Goal: Navigation & Orientation: Find specific page/section

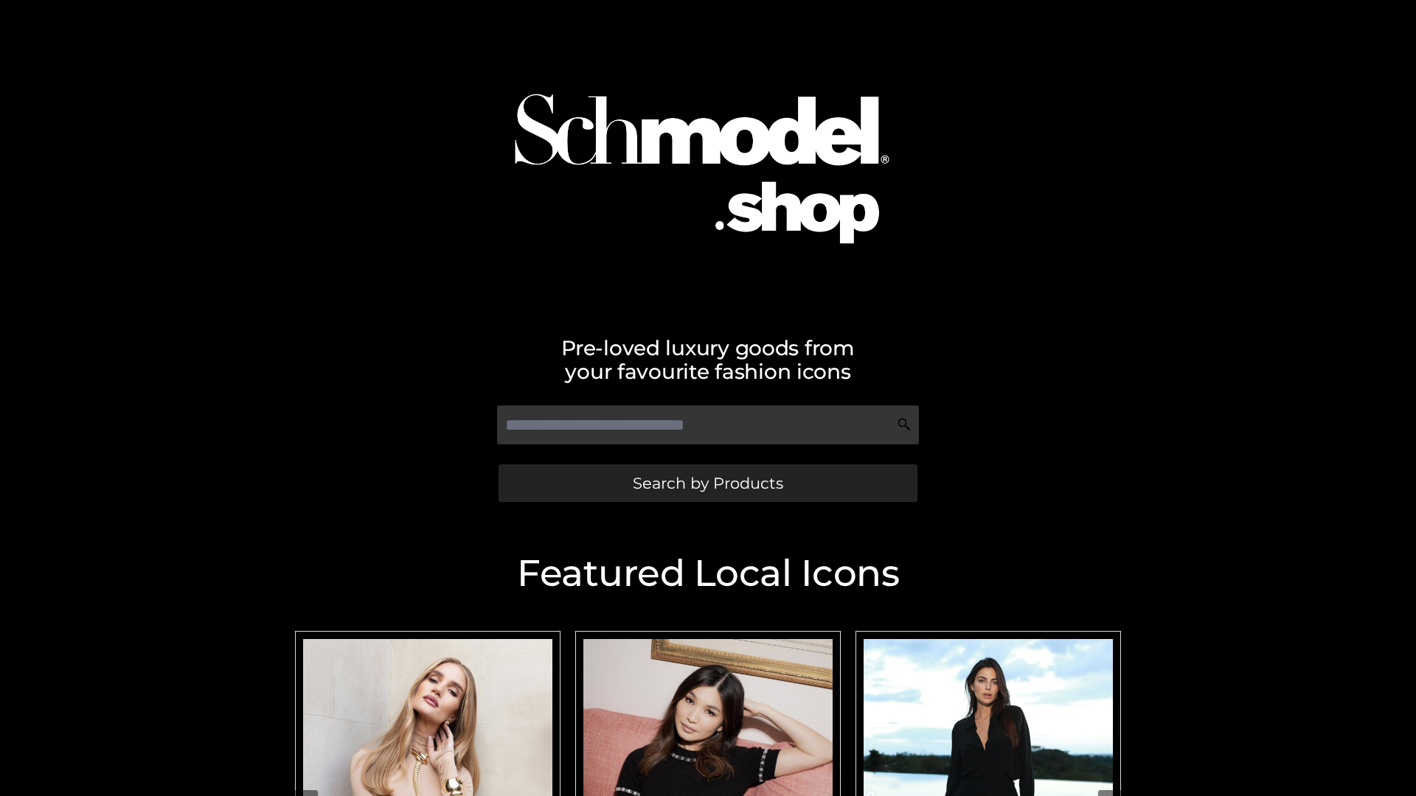
click at [707, 483] on span "Search by Products" at bounding box center [708, 483] width 150 height 15
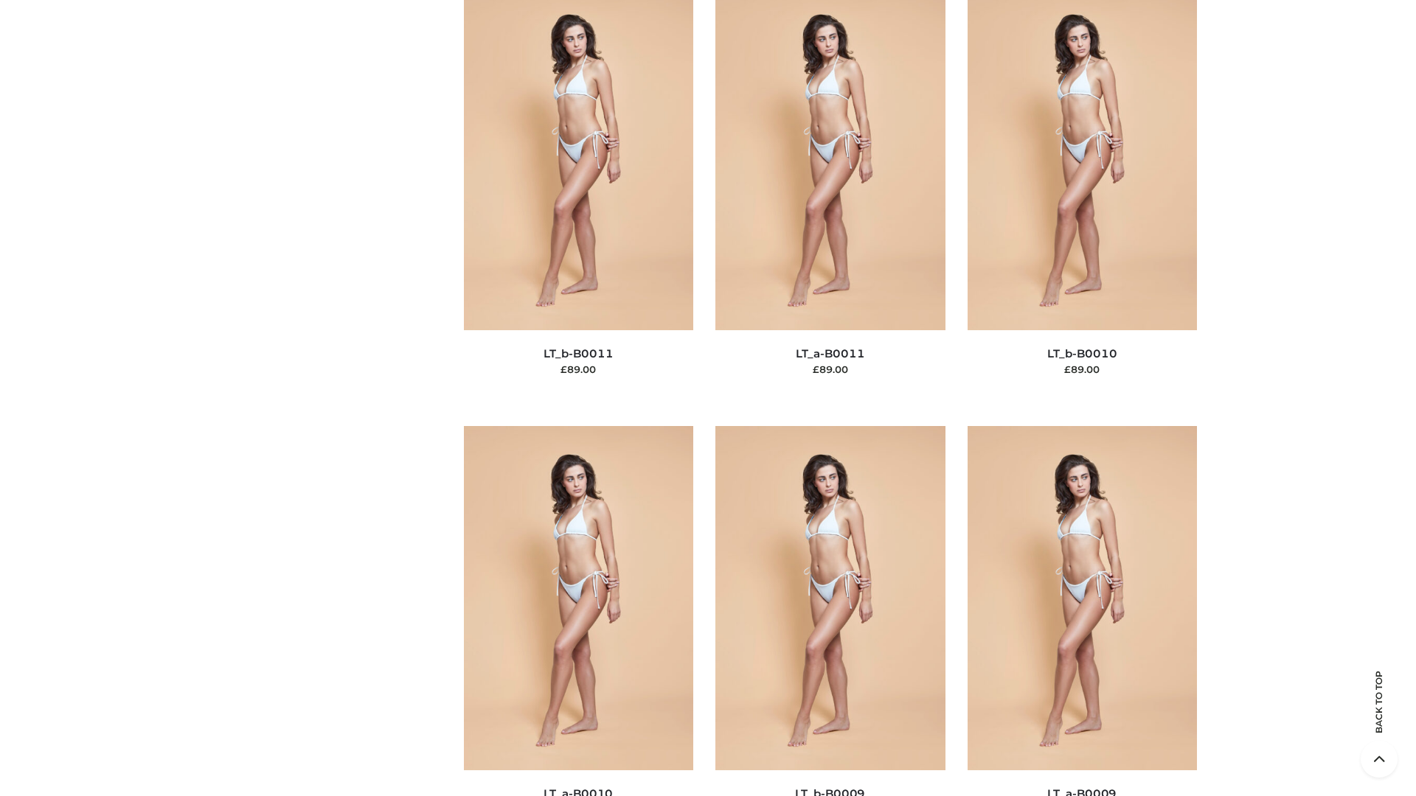
scroll to position [6622, 0]
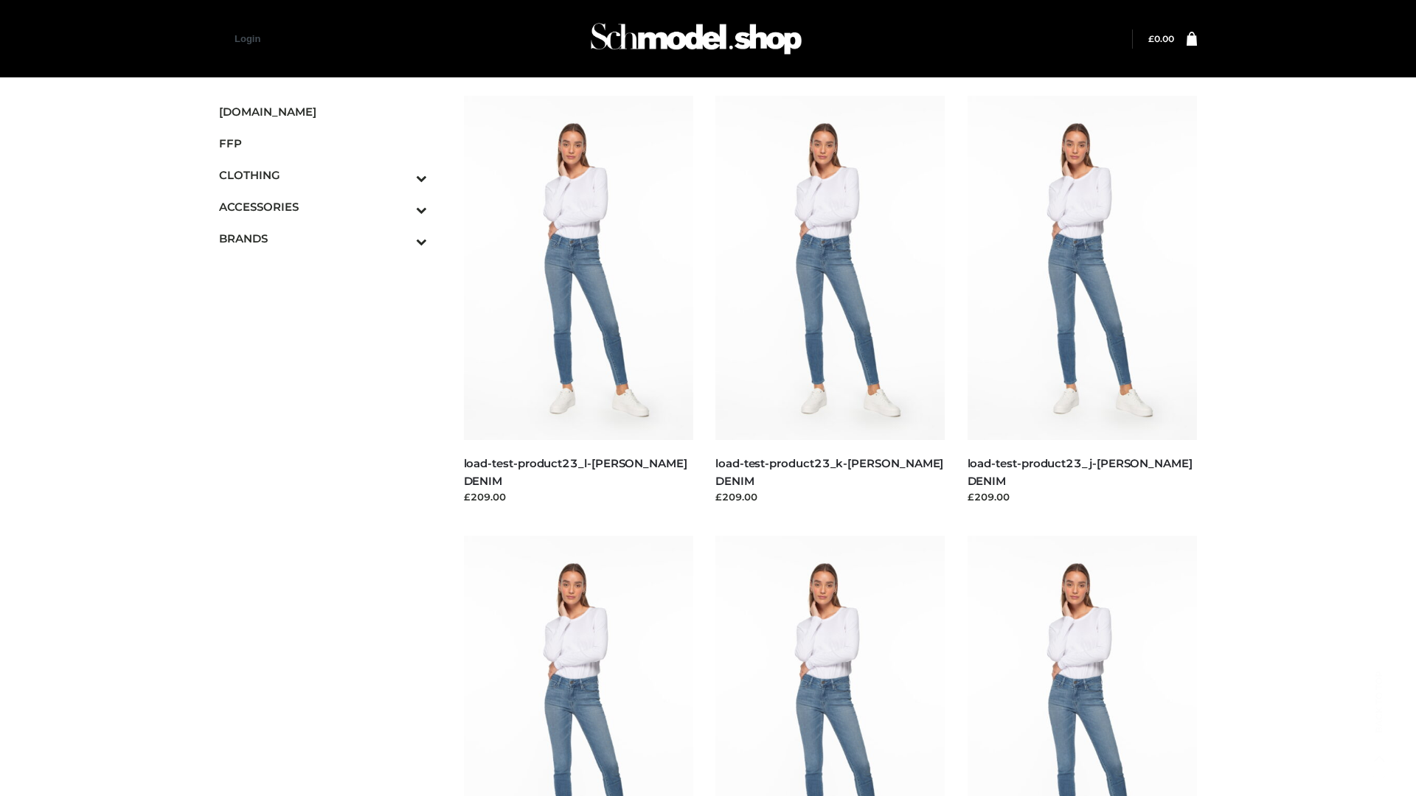
scroll to position [1293, 0]
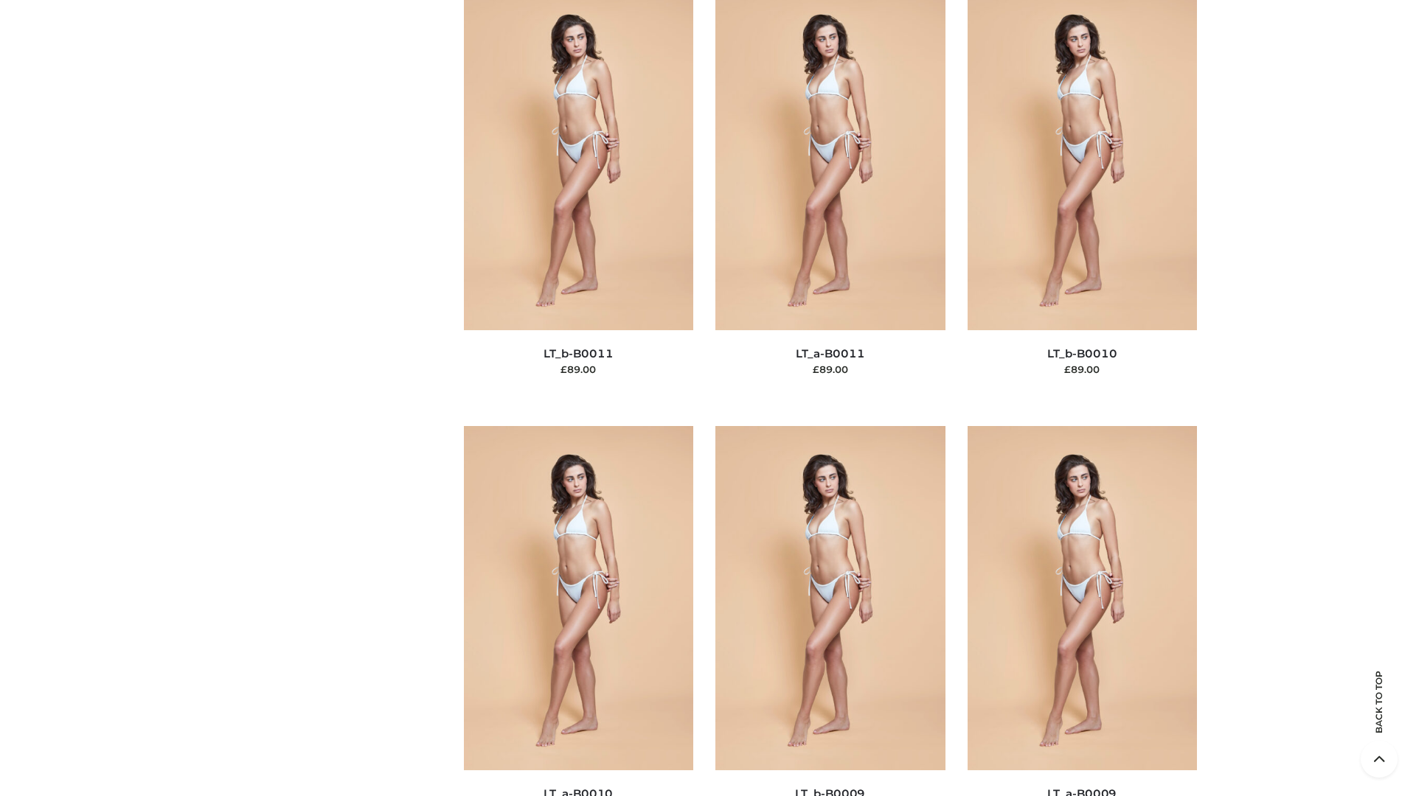
scroll to position [6622, 0]
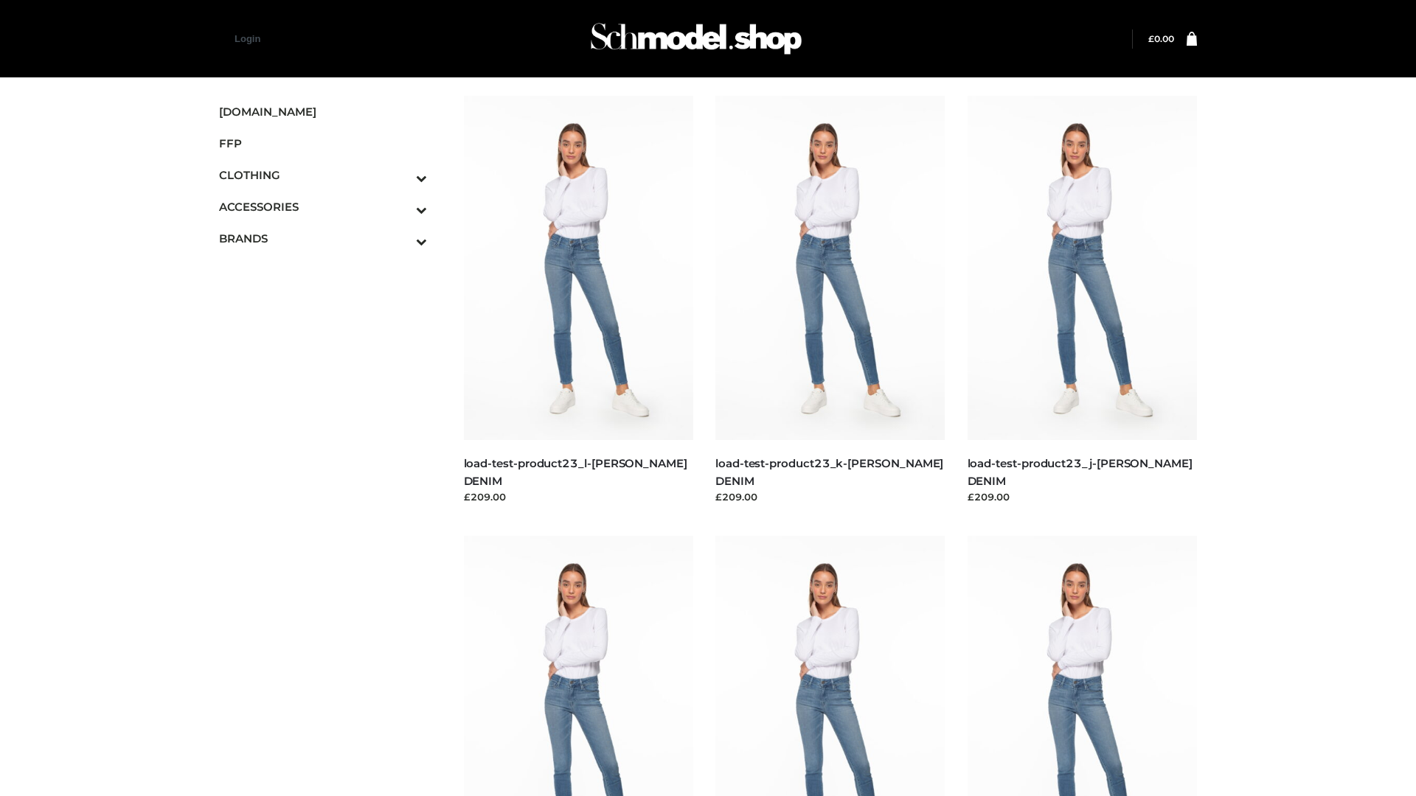
scroll to position [1293, 0]
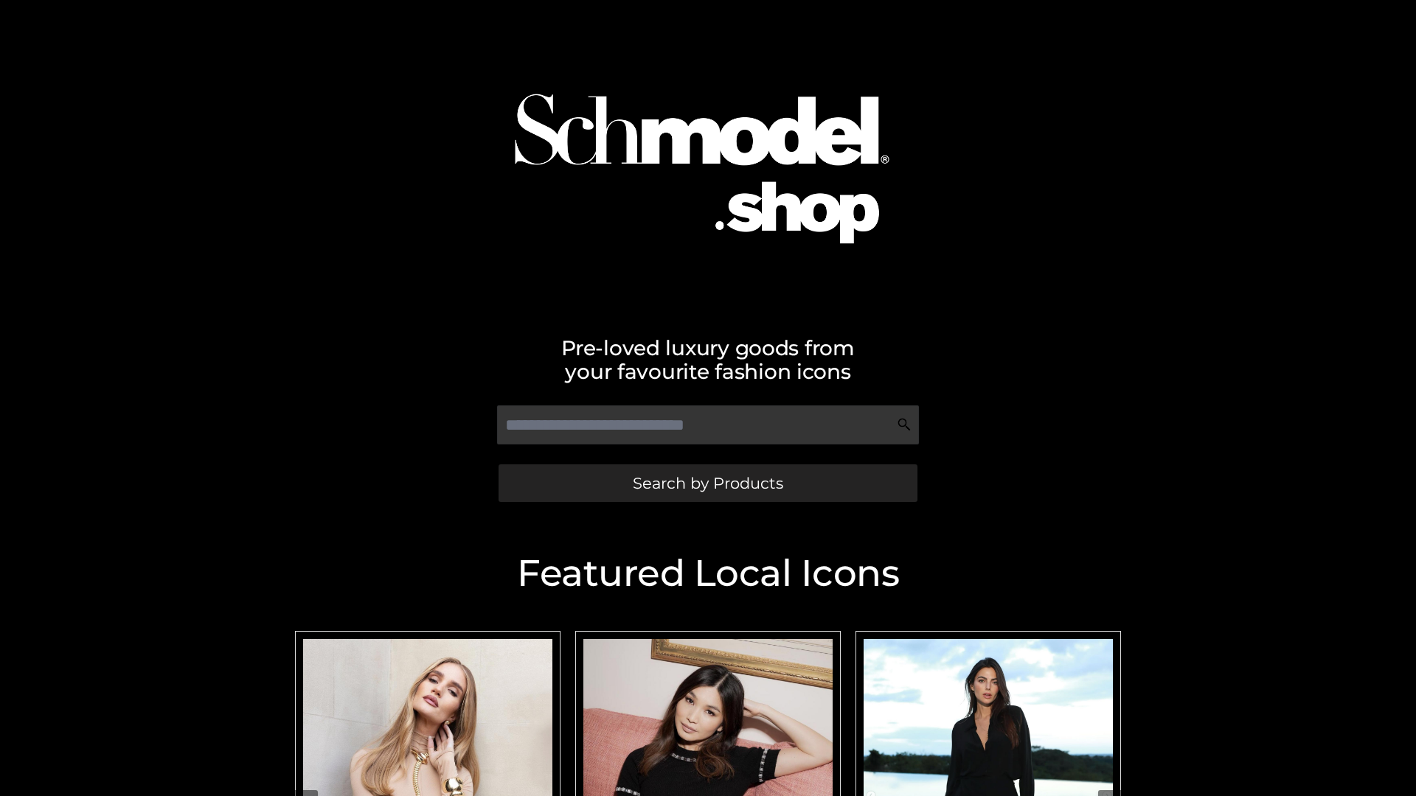
click at [707, 483] on span "Search by Products" at bounding box center [708, 483] width 150 height 15
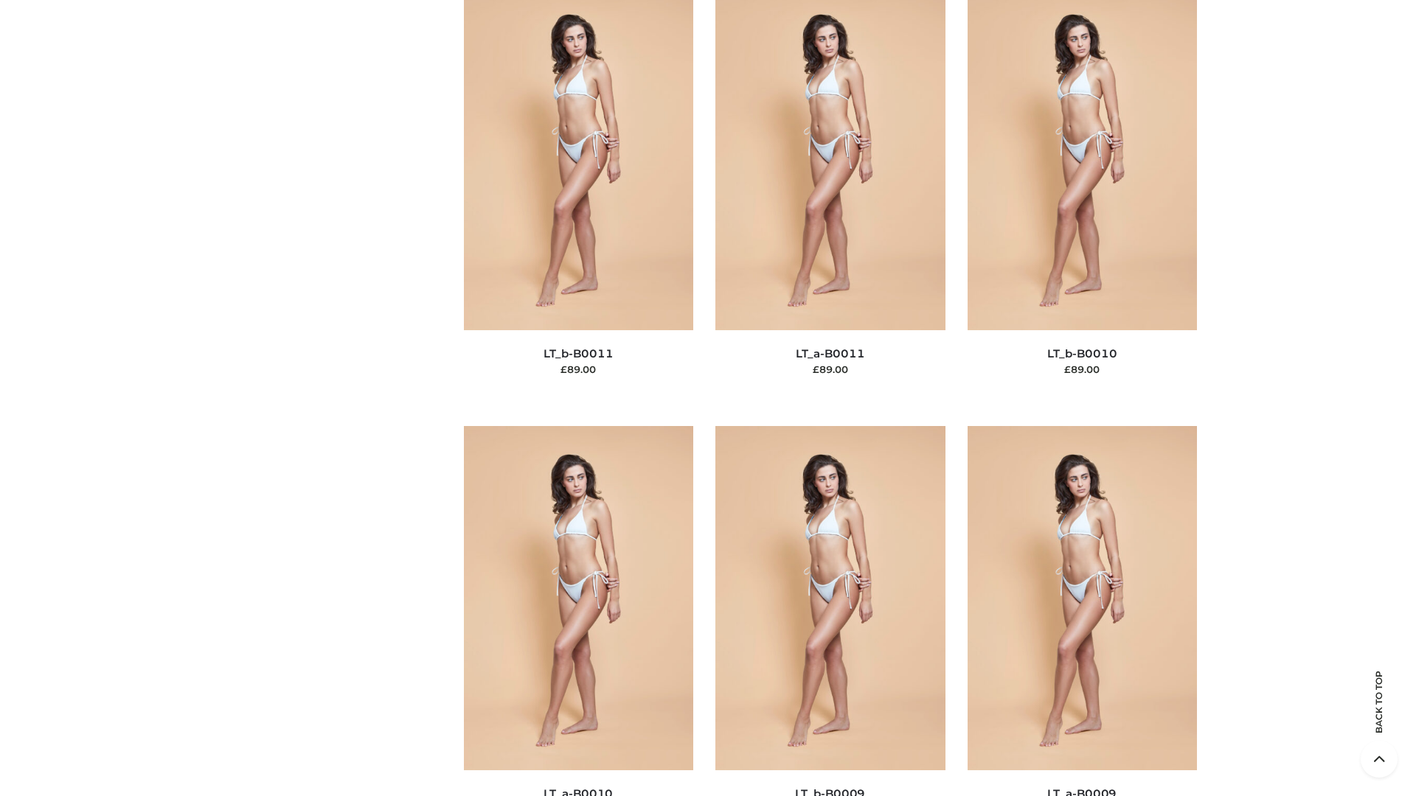
scroll to position [6622, 0]
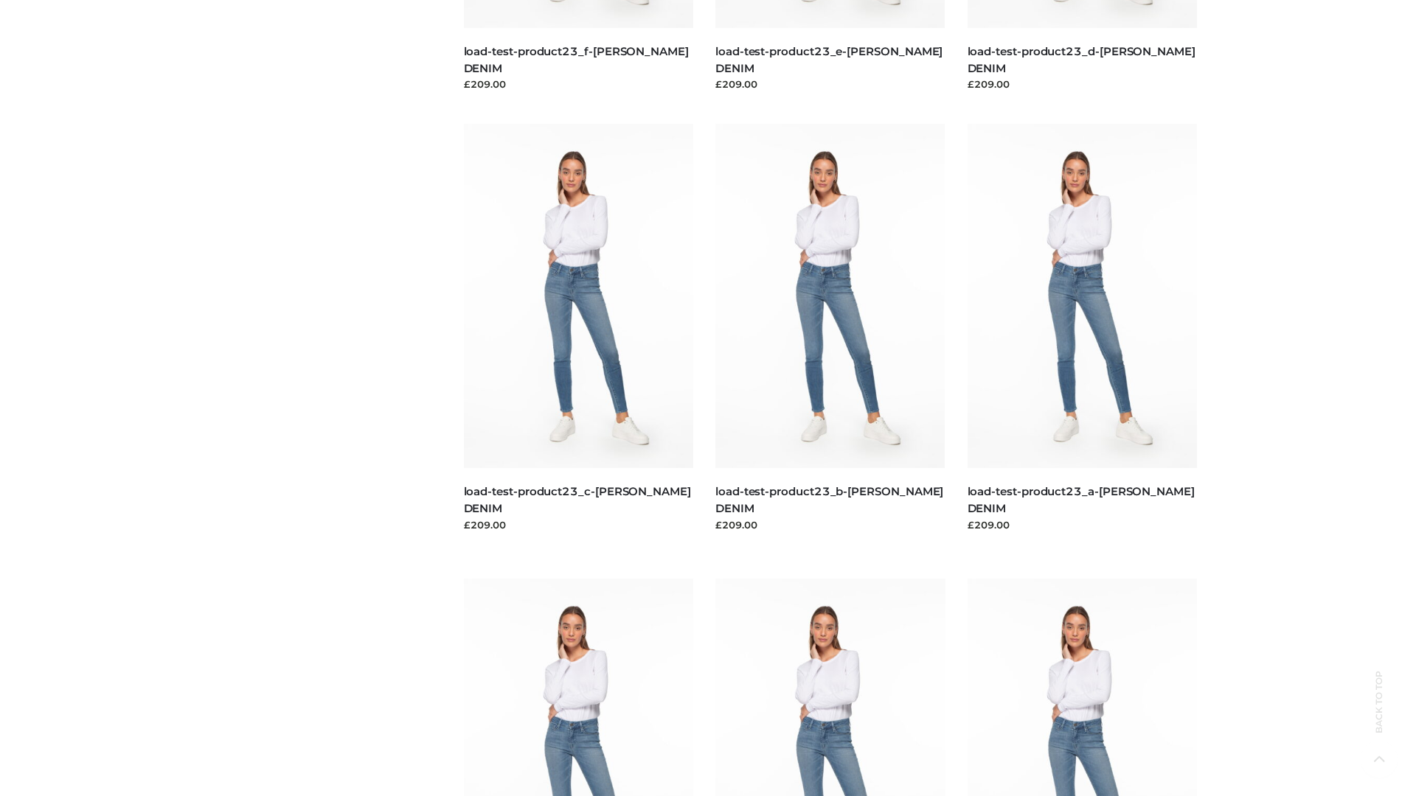
scroll to position [1293, 0]
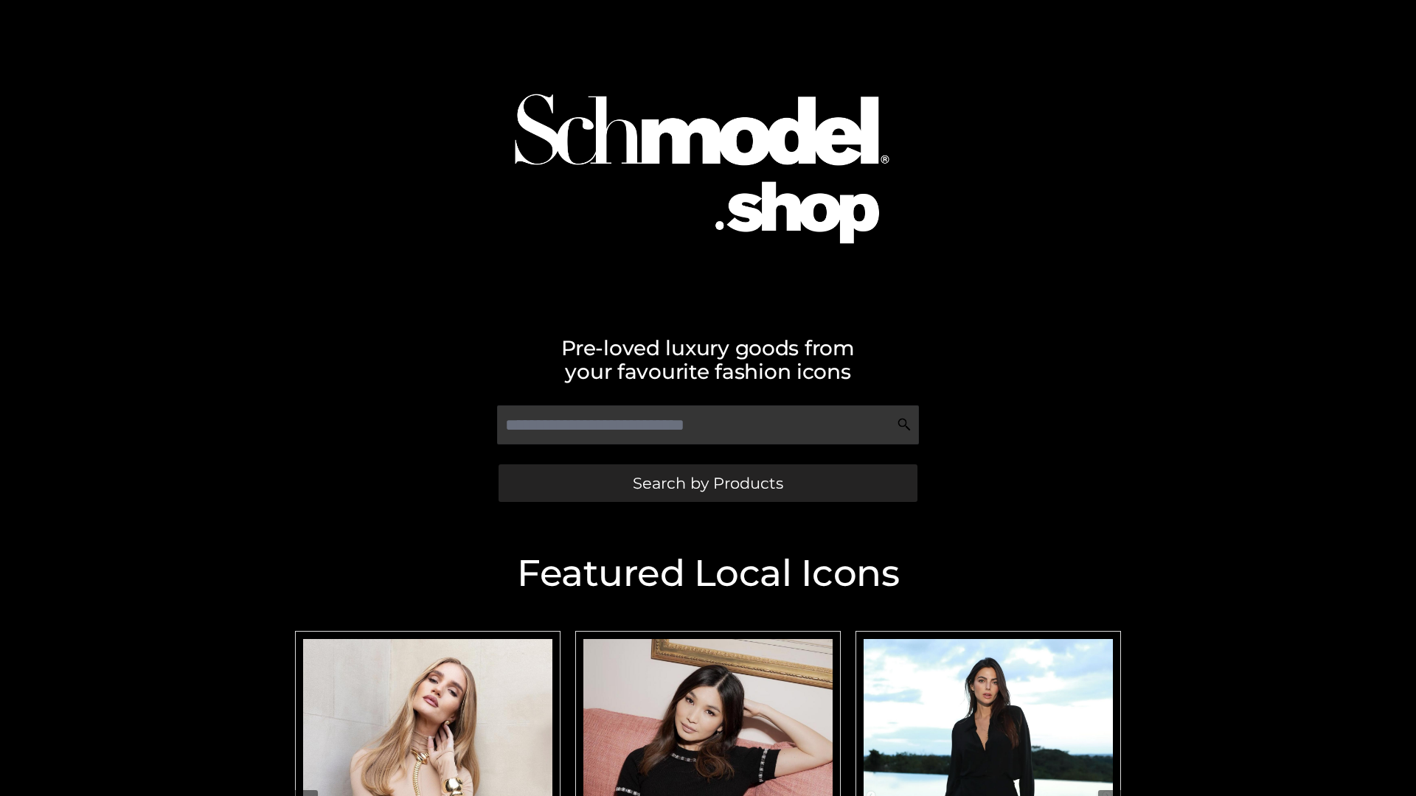
click at [707, 483] on span "Search by Products" at bounding box center [708, 483] width 150 height 15
